Goal: Task Accomplishment & Management: Manage account settings

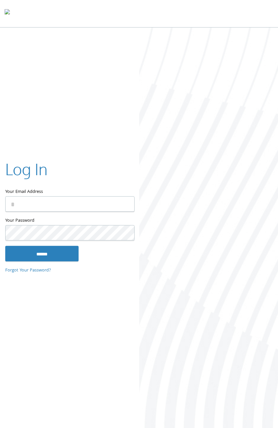
drag, startPoint x: 129, startPoint y: 205, endPoint x: 123, endPoint y: 208, distance: 6.6
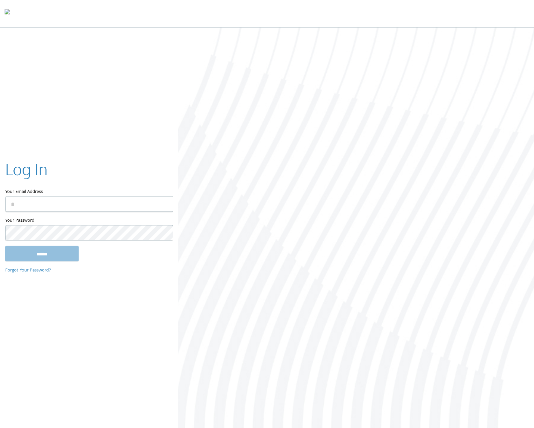
drag, startPoint x: 185, startPoint y: 148, endPoint x: 177, endPoint y: 165, distance: 19.3
click at [185, 148] on div at bounding box center [356, 229] width 356 height 402
drag, startPoint x: 198, startPoint y: 212, endPoint x: 157, endPoint y: 208, distance: 41.5
click at [190, 212] on div at bounding box center [356, 229] width 356 height 402
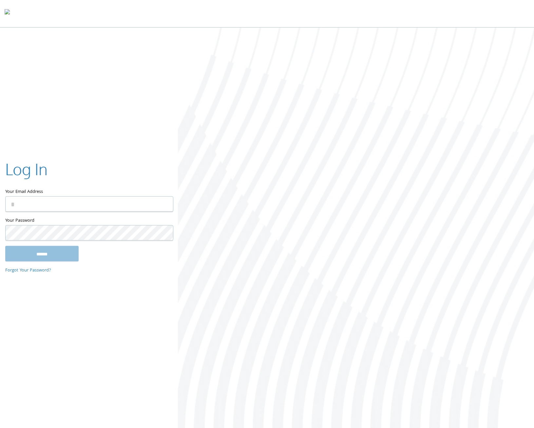
click at [200, 201] on div at bounding box center [356, 229] width 356 height 402
click at [169, 203] on html "Home Solutions Technology Partners Features About Us Schedule a Demo Blog Log In" at bounding box center [267, 215] width 534 height 430
click at [175, 203] on div "Log In Your Email Address Your Password This field is required ****** Forgot Yo…" at bounding box center [89, 214] width 178 height 133
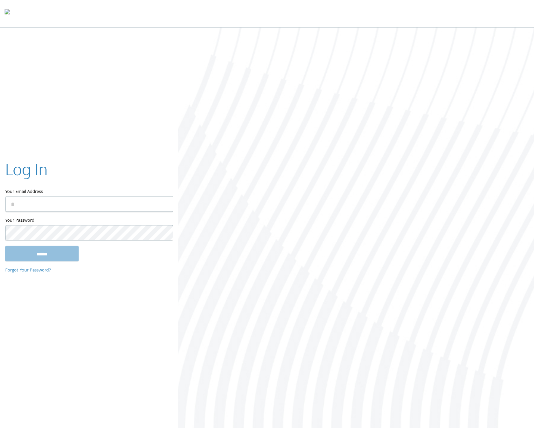
click at [106, 202] on input "Your Email Address" at bounding box center [89, 203] width 168 height 15
click at [166, 203] on input "Your Email Address" at bounding box center [89, 203] width 168 height 15
click at [167, 205] on html "Home Solutions Technology Partners Features About Us Schedule a Demo Blog Log In" at bounding box center [267, 215] width 534 height 430
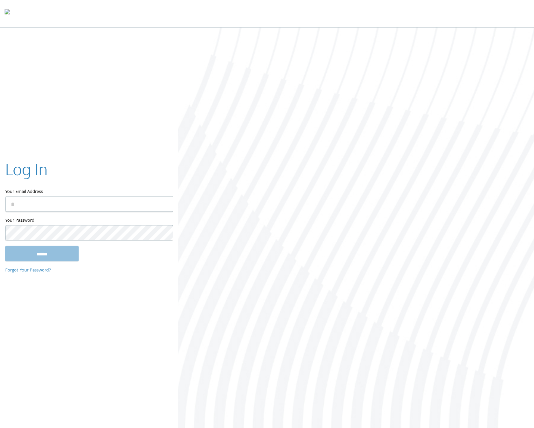
click at [140, 202] on input "Your Email Address" at bounding box center [89, 203] width 168 height 15
type input "**********"
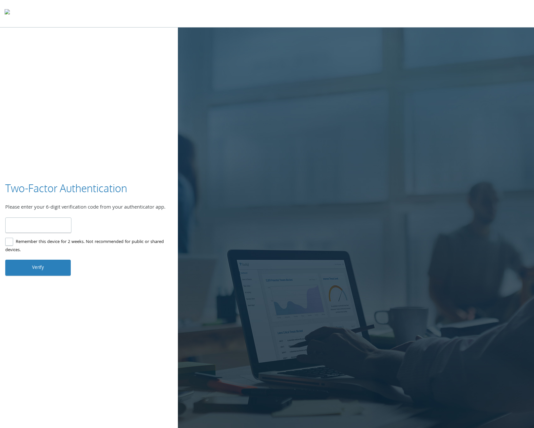
click at [29, 226] on input "number" at bounding box center [38, 225] width 66 height 15
type input "******"
click at [11, 244] on label "Remember this device for 2 weeks. Not recommended for public or shared devices." at bounding box center [86, 246] width 162 height 16
click at [21, 264] on button "Verify" at bounding box center [38, 268] width 66 height 16
